Goal: Task Accomplishment & Management: Manage account settings

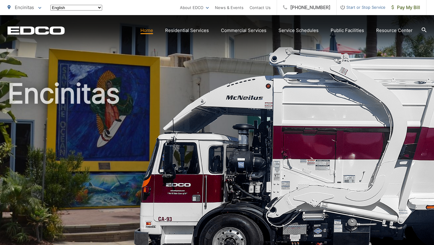
scroll to position [19, 0]
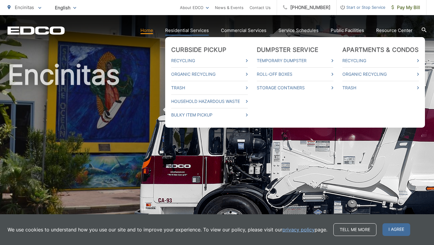
click at [186, 30] on link "Residential Services" at bounding box center [187, 30] width 44 height 7
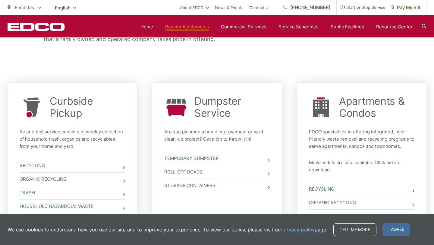
scroll to position [192, 0]
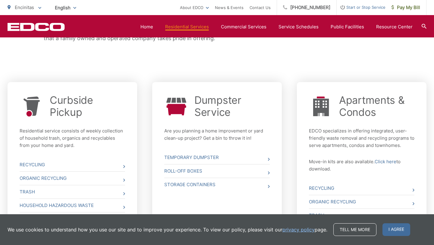
click at [222, 57] on div "Whether you need curbside pickup, a dumpster, a roll off box or a storage conta…" at bounding box center [217, 3] width 419 height 151
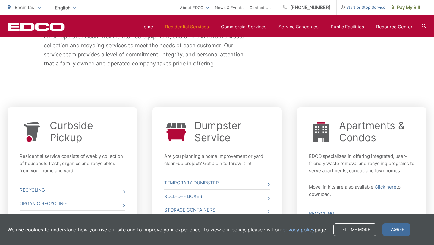
scroll to position [142, 0]
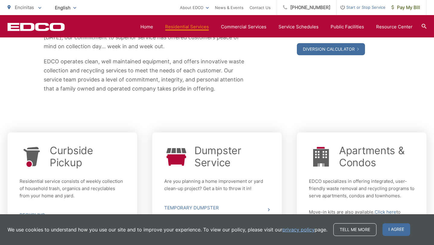
click at [310, 96] on div "Whether you need curbside pickup, a dumpster, a roll off box or a storage conta…" at bounding box center [217, 54] width 419 height 151
click at [385, 228] on span "I agree" at bounding box center [396, 229] width 28 height 13
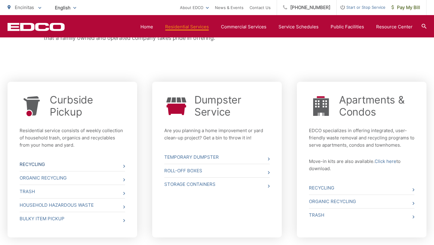
scroll to position [222, 0]
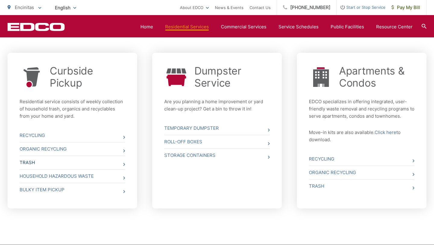
click at [54, 160] on link "Trash" at bounding box center [72, 162] width 105 height 13
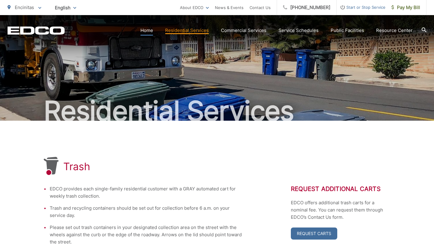
click at [149, 29] on link "Home" at bounding box center [146, 30] width 13 height 7
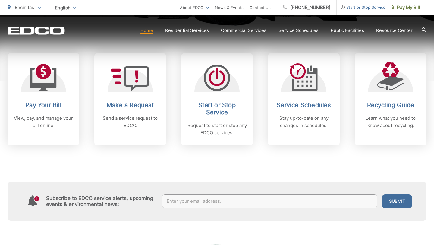
scroll to position [269, 0]
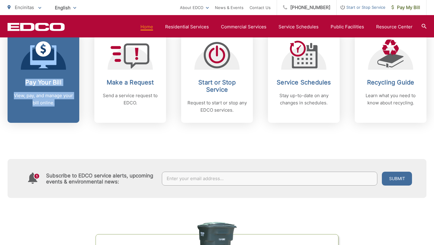
click at [45, 96] on p "View, pay, and manage your bill online." at bounding box center [44, 99] width 60 height 14
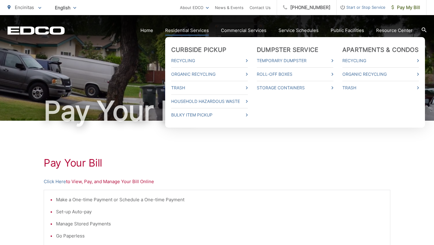
click at [190, 30] on link "Residential Services" at bounding box center [187, 30] width 44 height 7
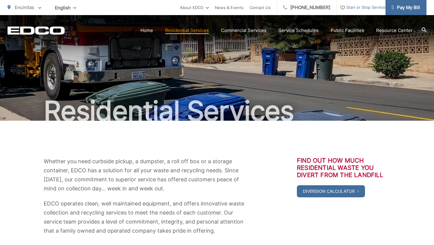
click at [401, 9] on span "Pay My Bill" at bounding box center [406, 7] width 29 height 7
